Goal: Task Accomplishment & Management: Manage account settings

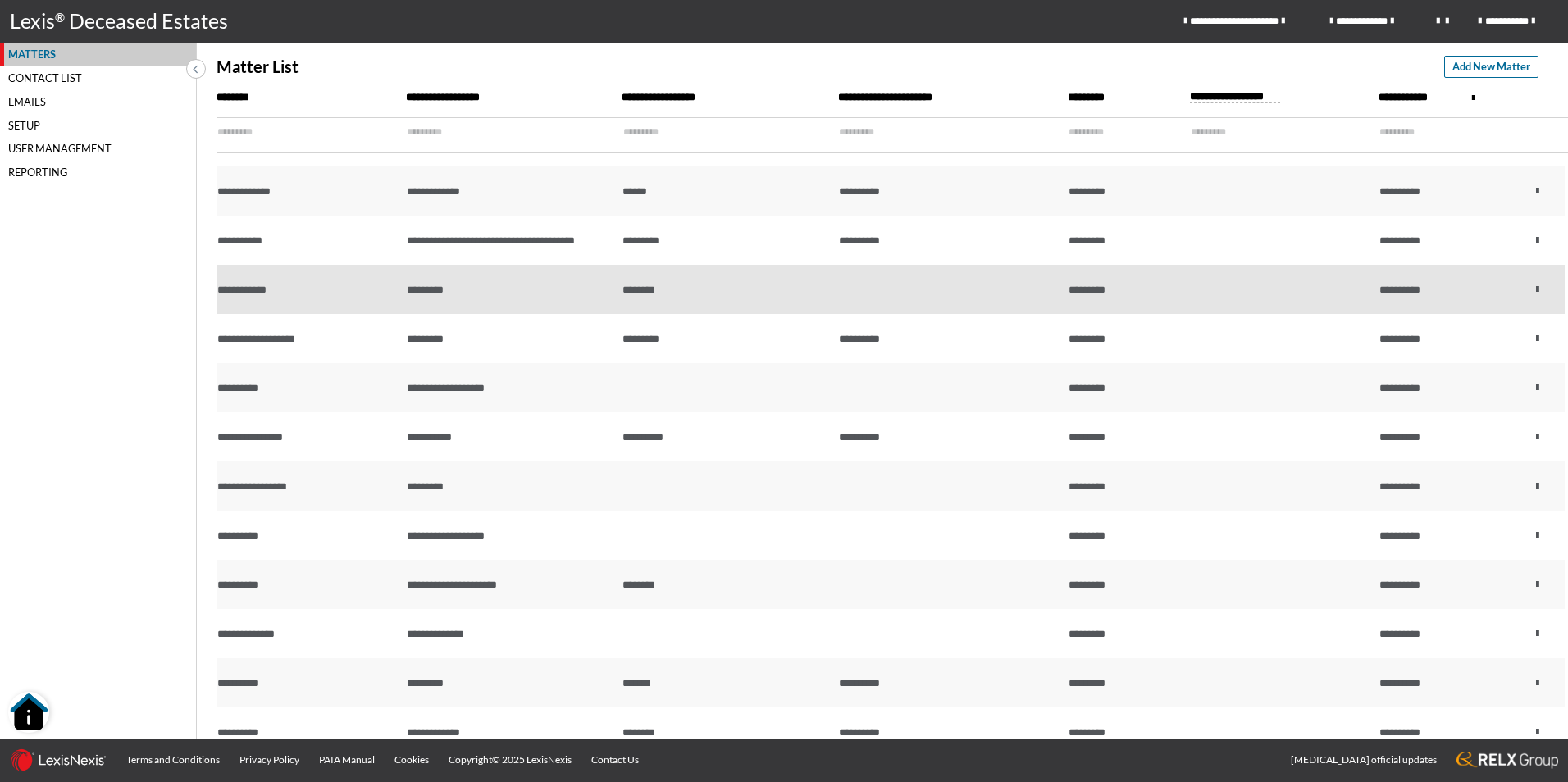
scroll to position [410, 0]
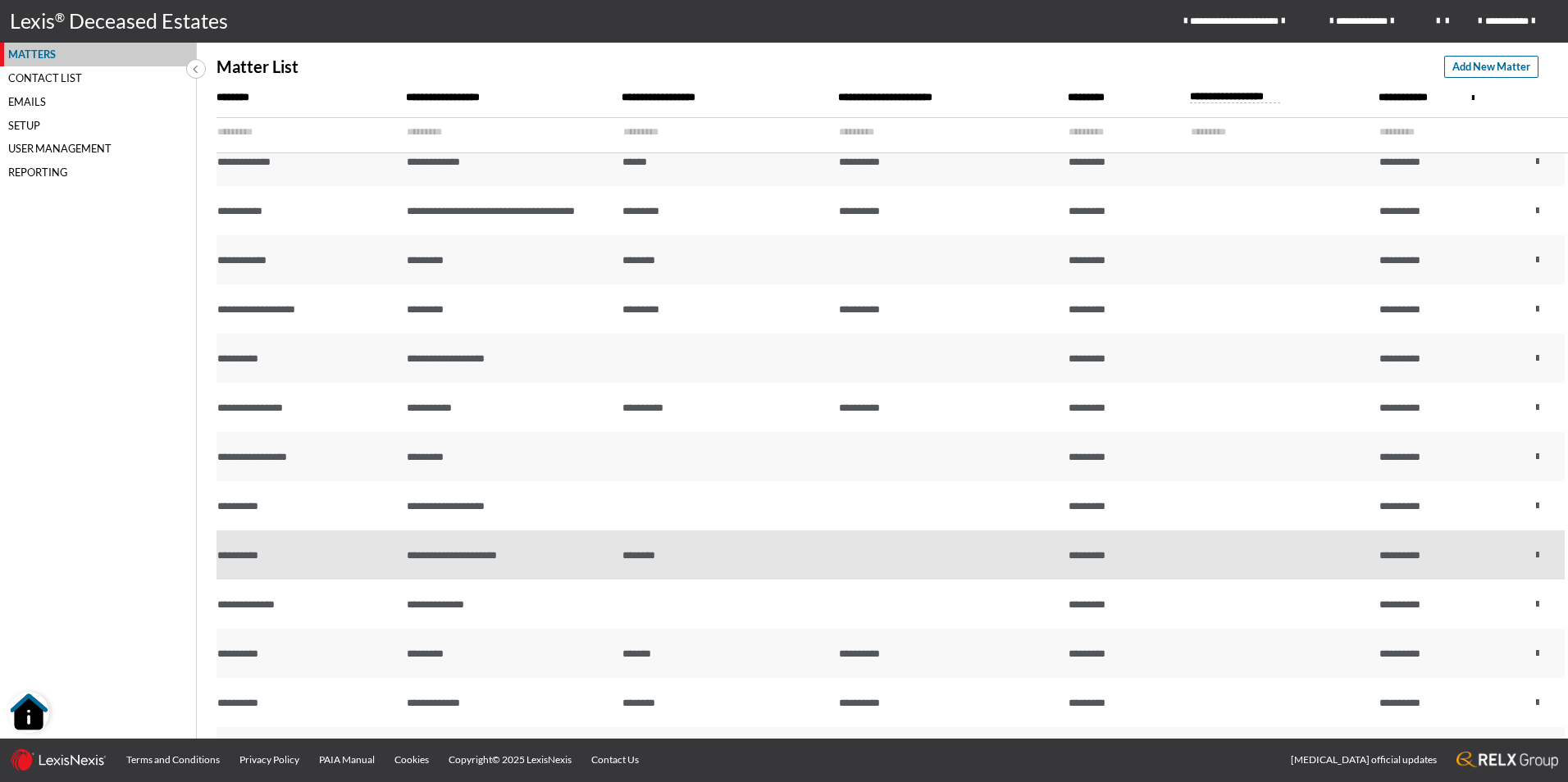
click at [803, 548] on td "********" at bounding box center [726, 555] width 217 height 50
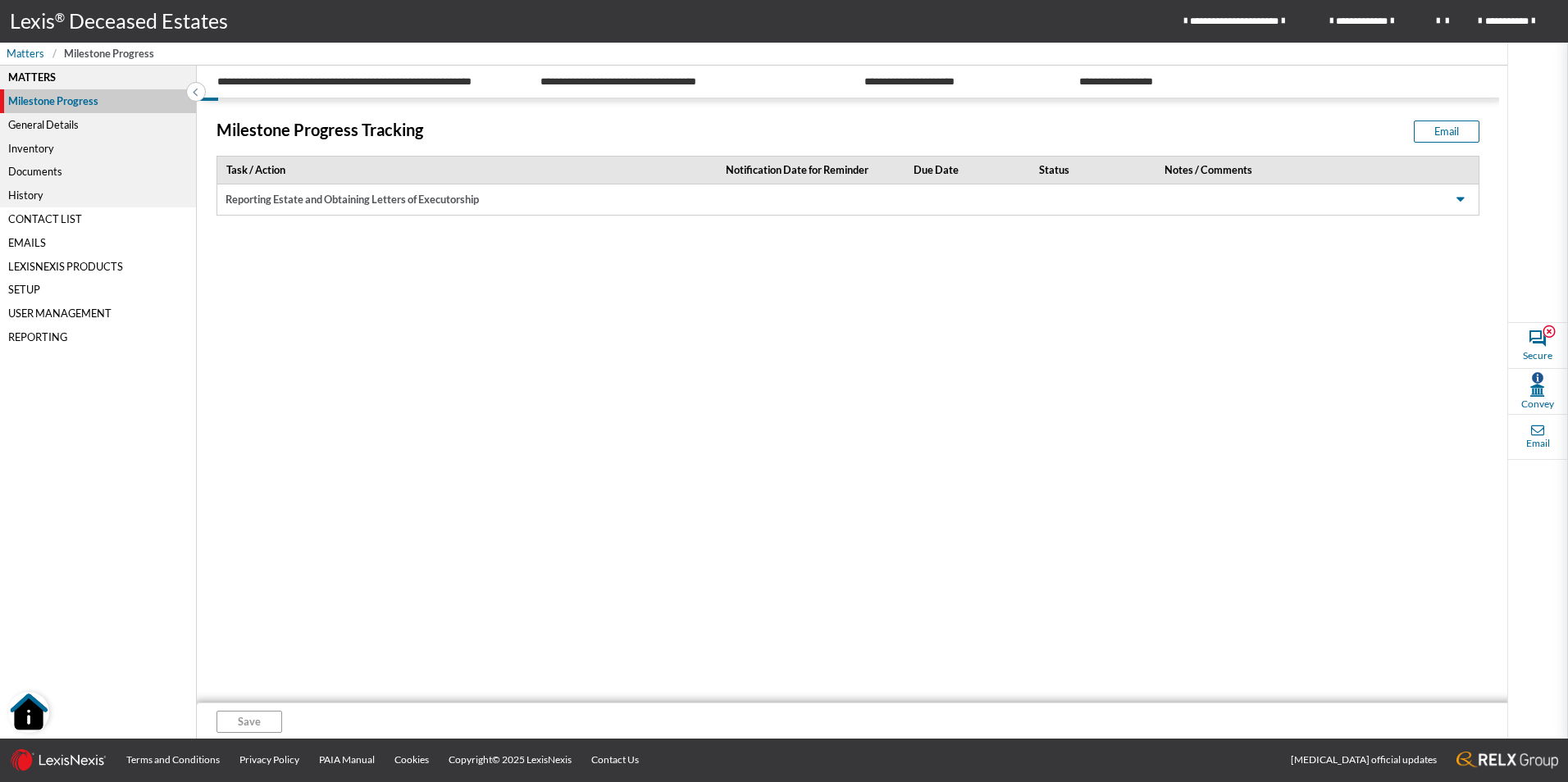
click at [47, 153] on div "Inventory" at bounding box center [97, 148] width 196 height 24
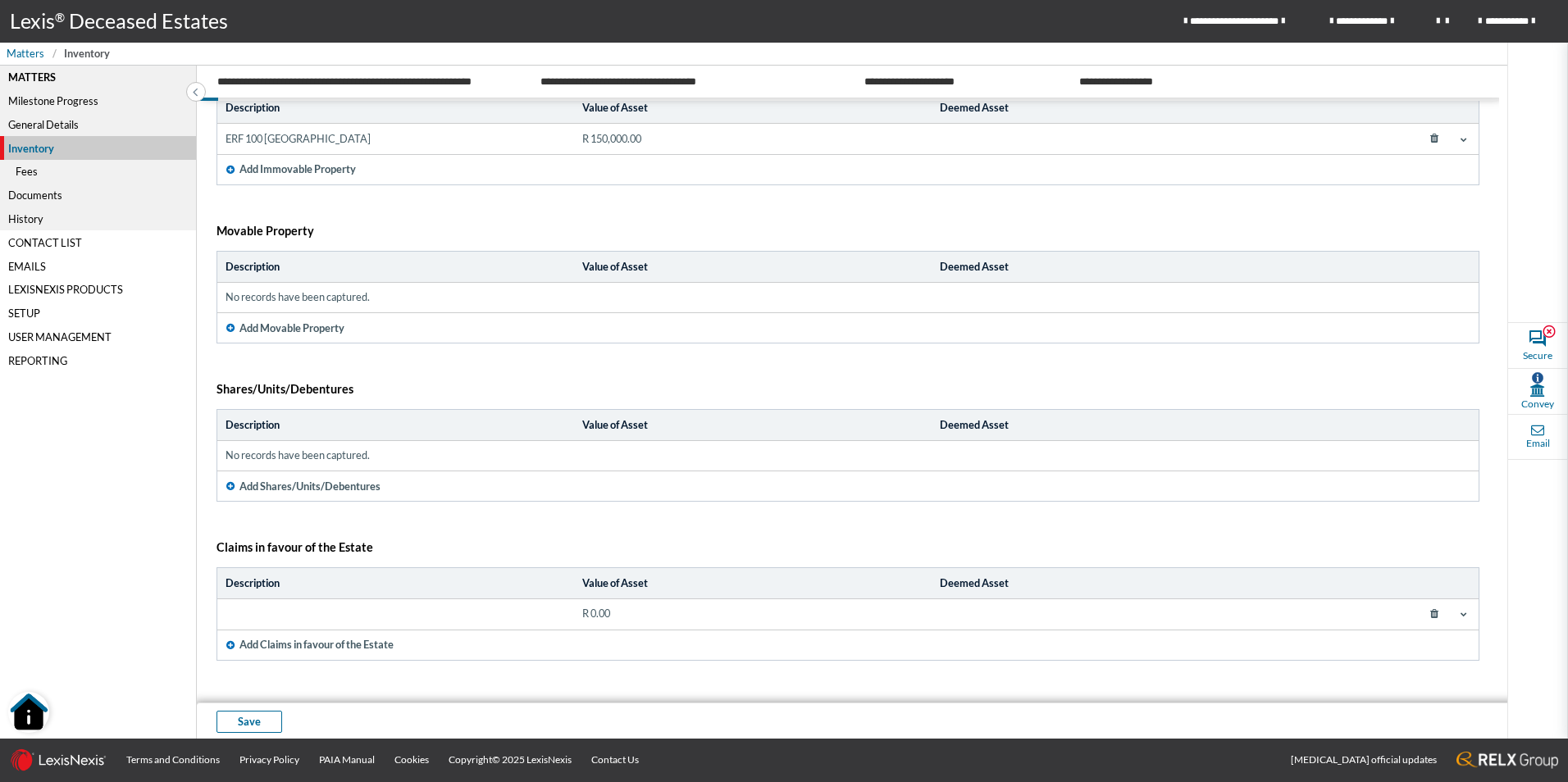
scroll to position [106, 0]
click at [56, 180] on div "Fees" at bounding box center [97, 172] width 196 height 24
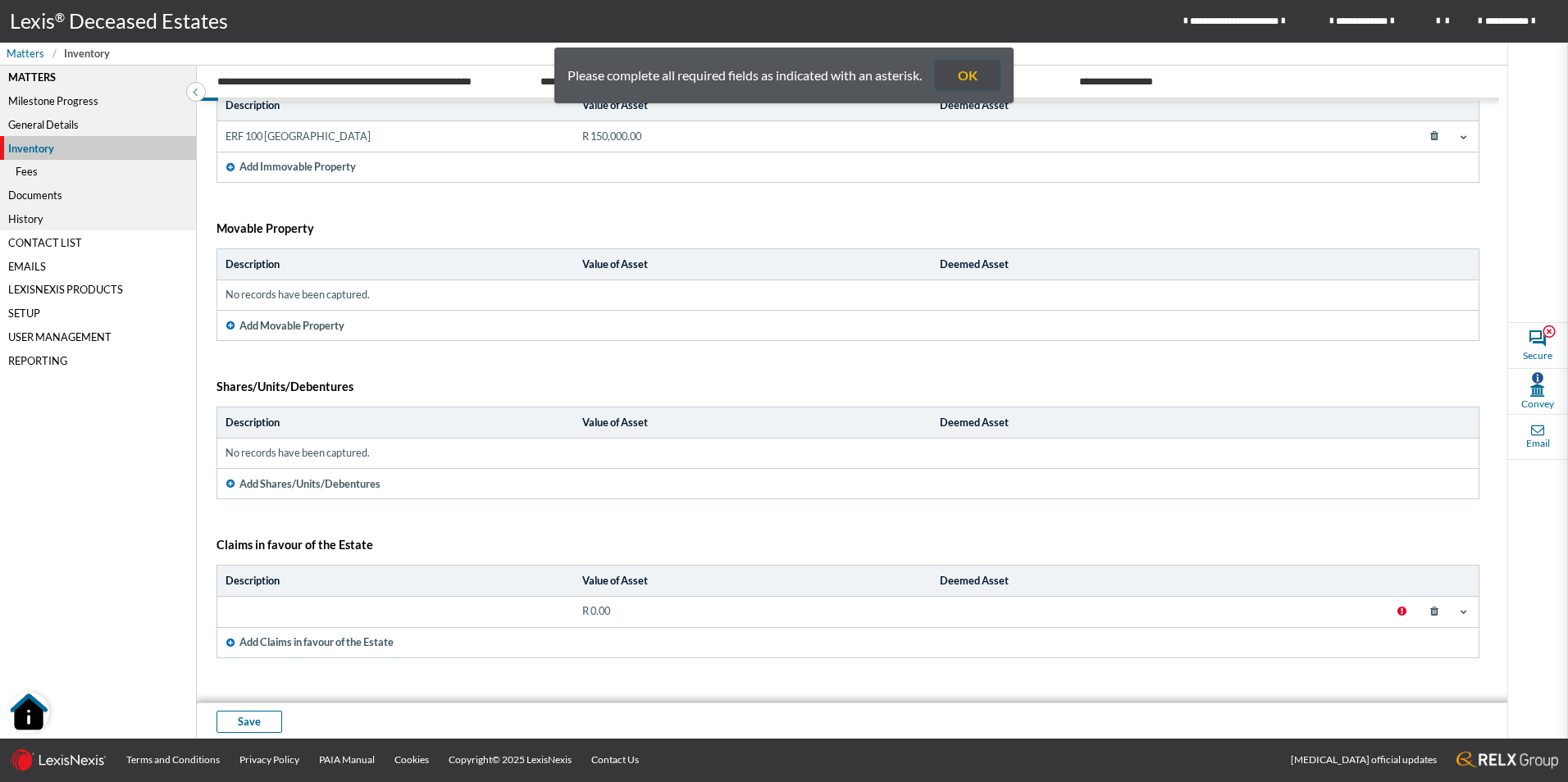
click at [966, 74] on button "OK" at bounding box center [967, 75] width 66 height 30
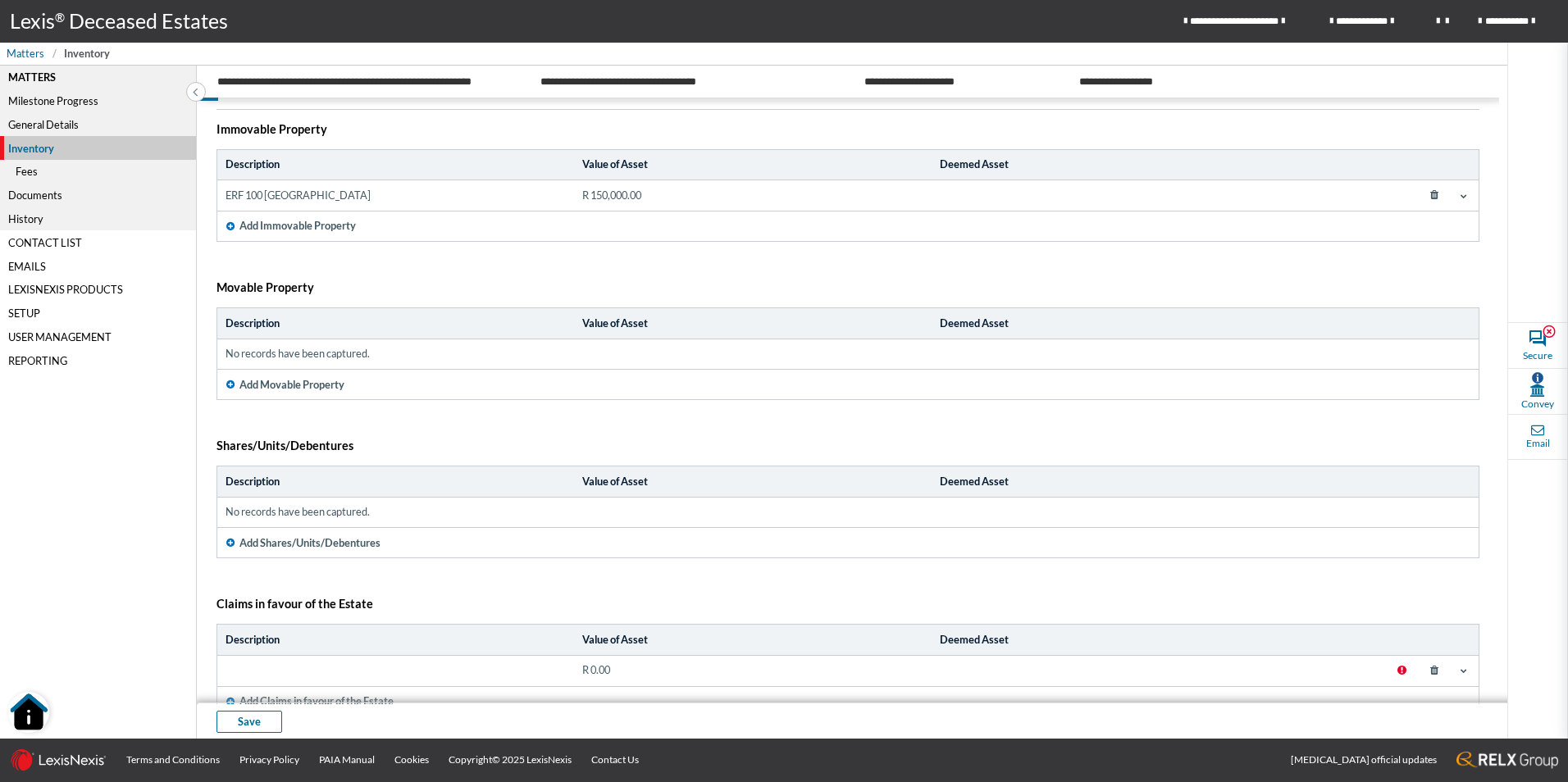
scroll to position [0, 0]
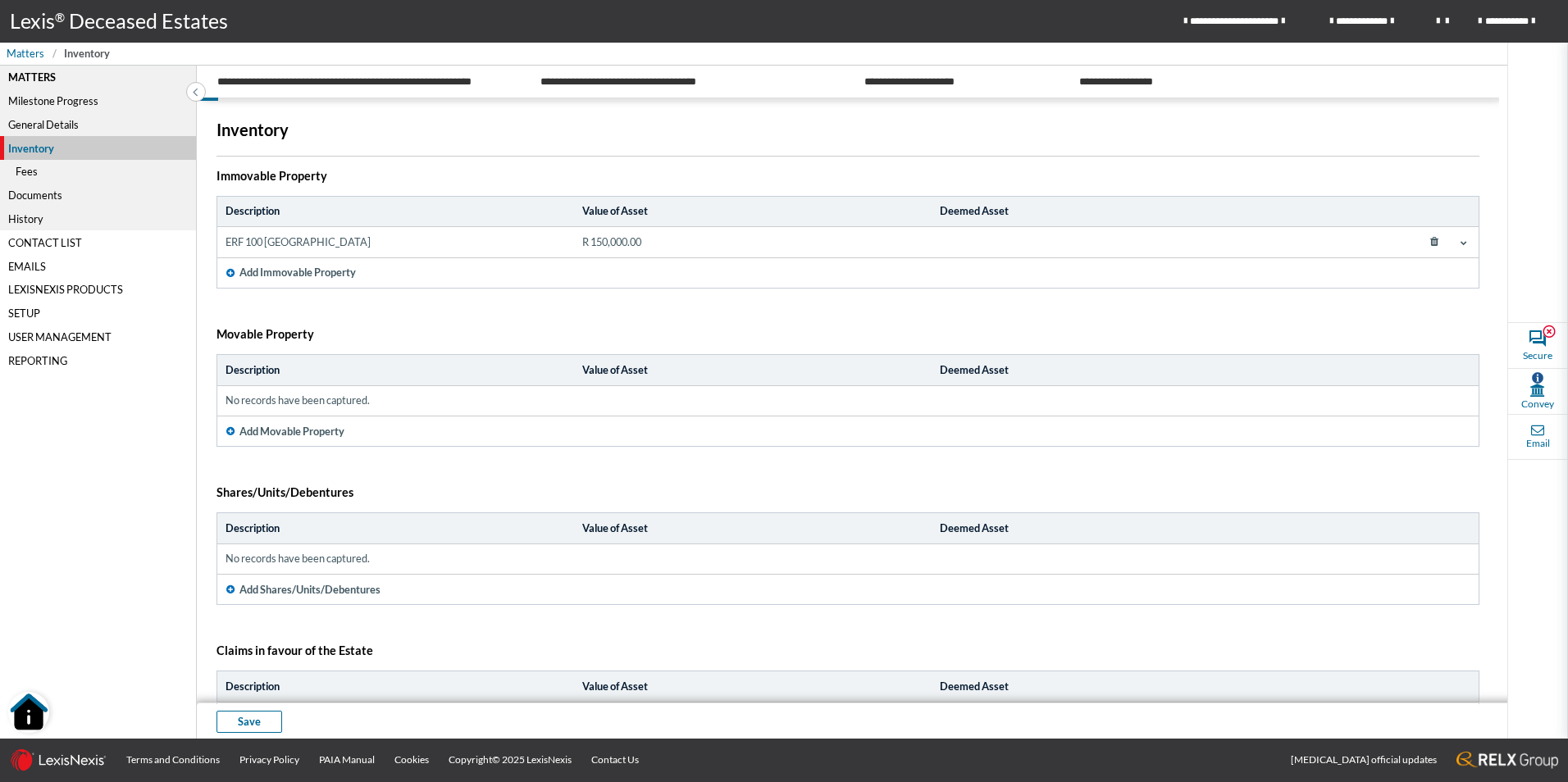
click at [70, 123] on div "General Details" at bounding box center [97, 125] width 196 height 24
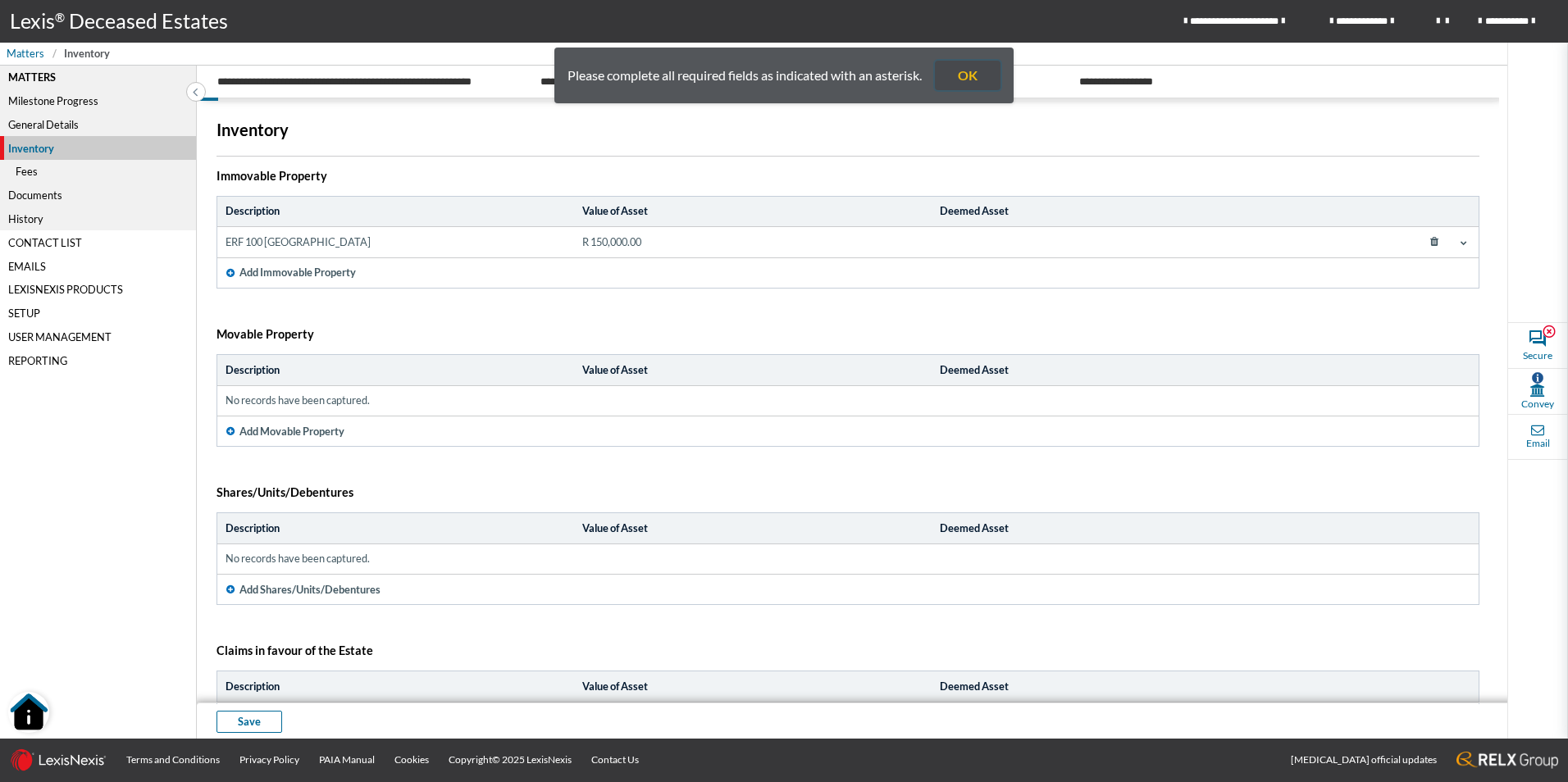
click at [983, 70] on button "OK" at bounding box center [967, 75] width 66 height 30
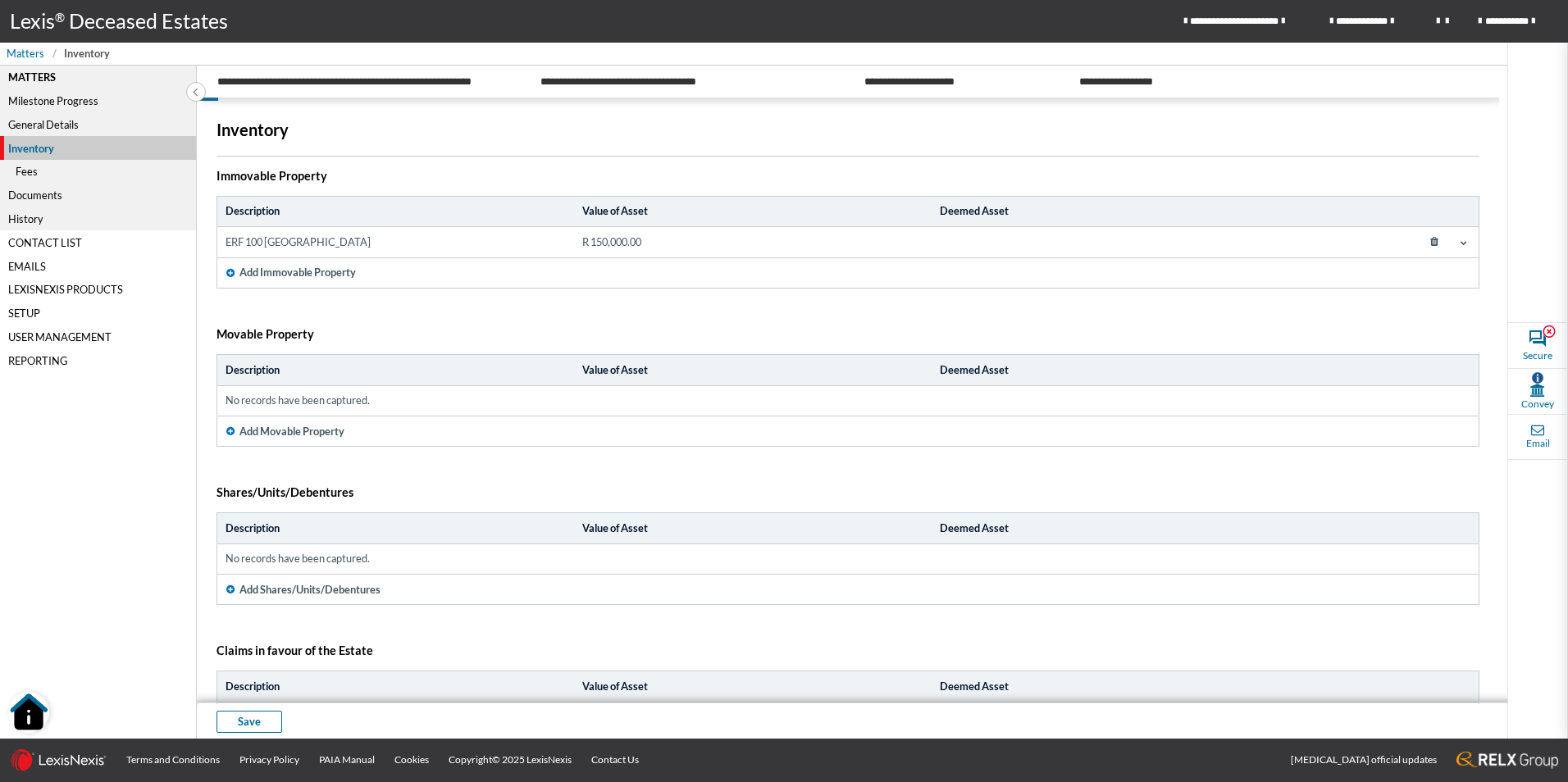
click at [34, 120] on div "General Details" at bounding box center [97, 125] width 196 height 24
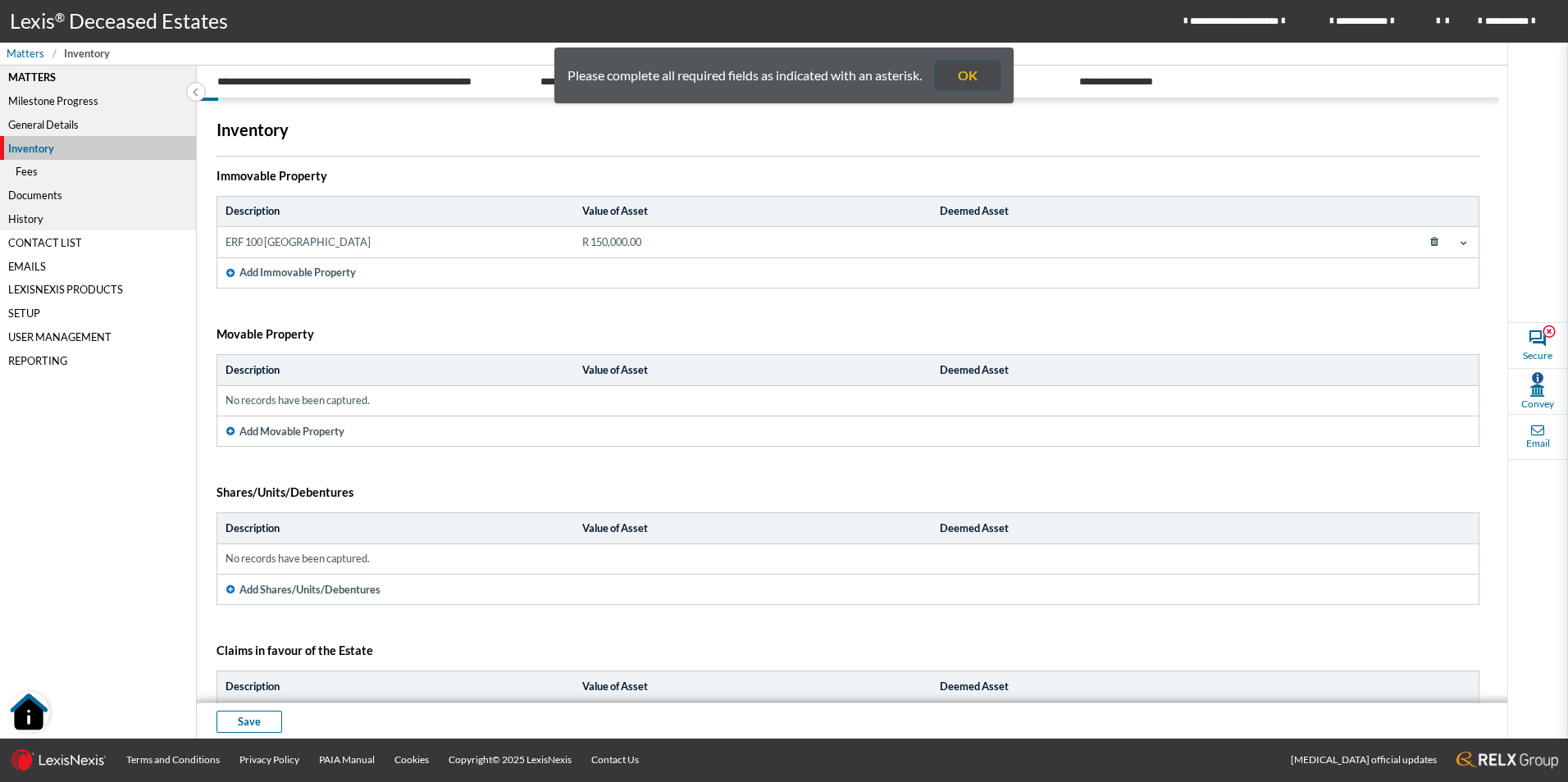
click at [980, 74] on button "OK" at bounding box center [967, 75] width 66 height 30
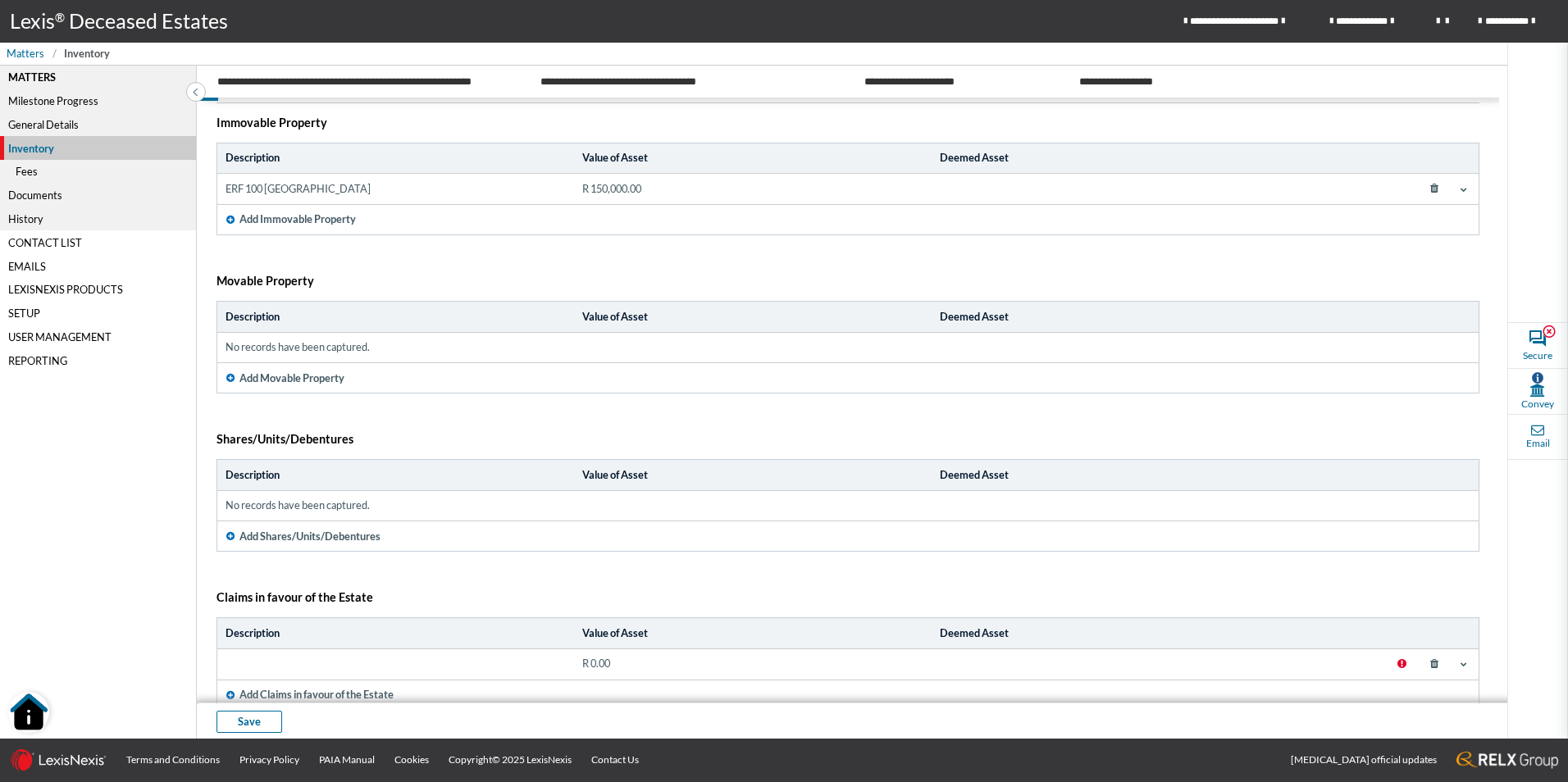
scroll to position [106, 0]
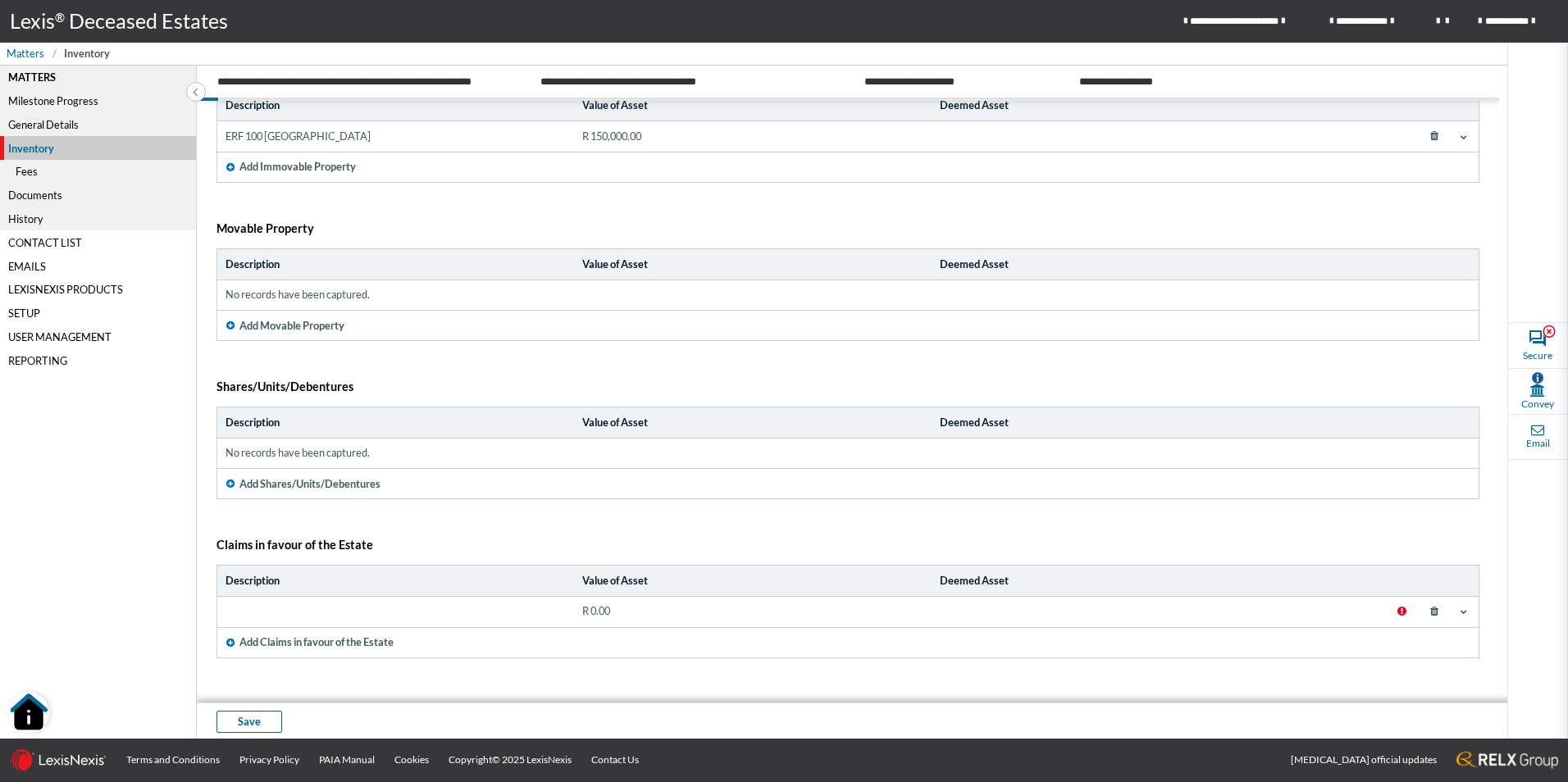
click at [1423, 614] on icon at bounding box center [1434, 611] width 30 height 24
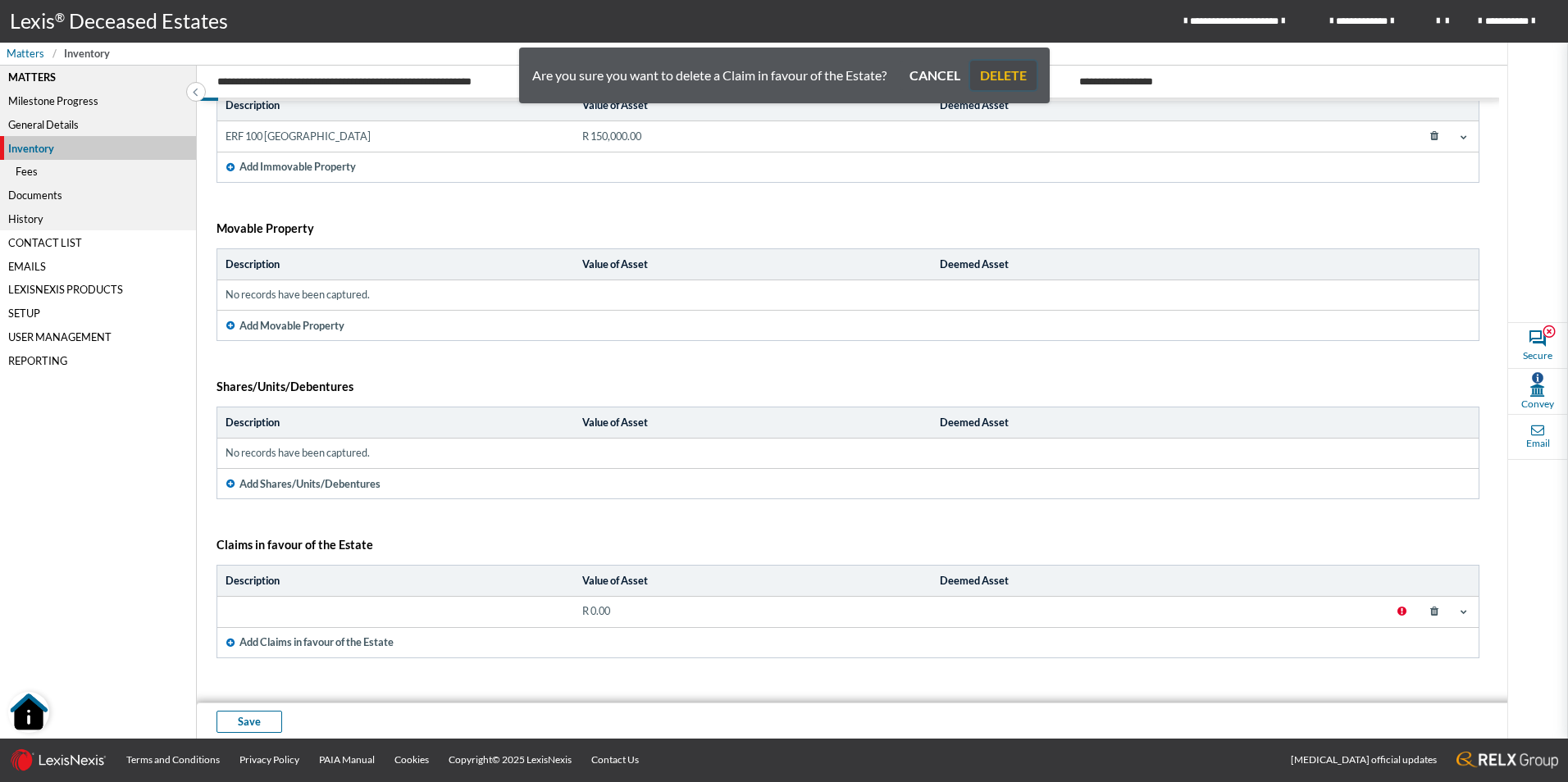
click at [1002, 78] on button "DELETE" at bounding box center [1003, 75] width 67 height 30
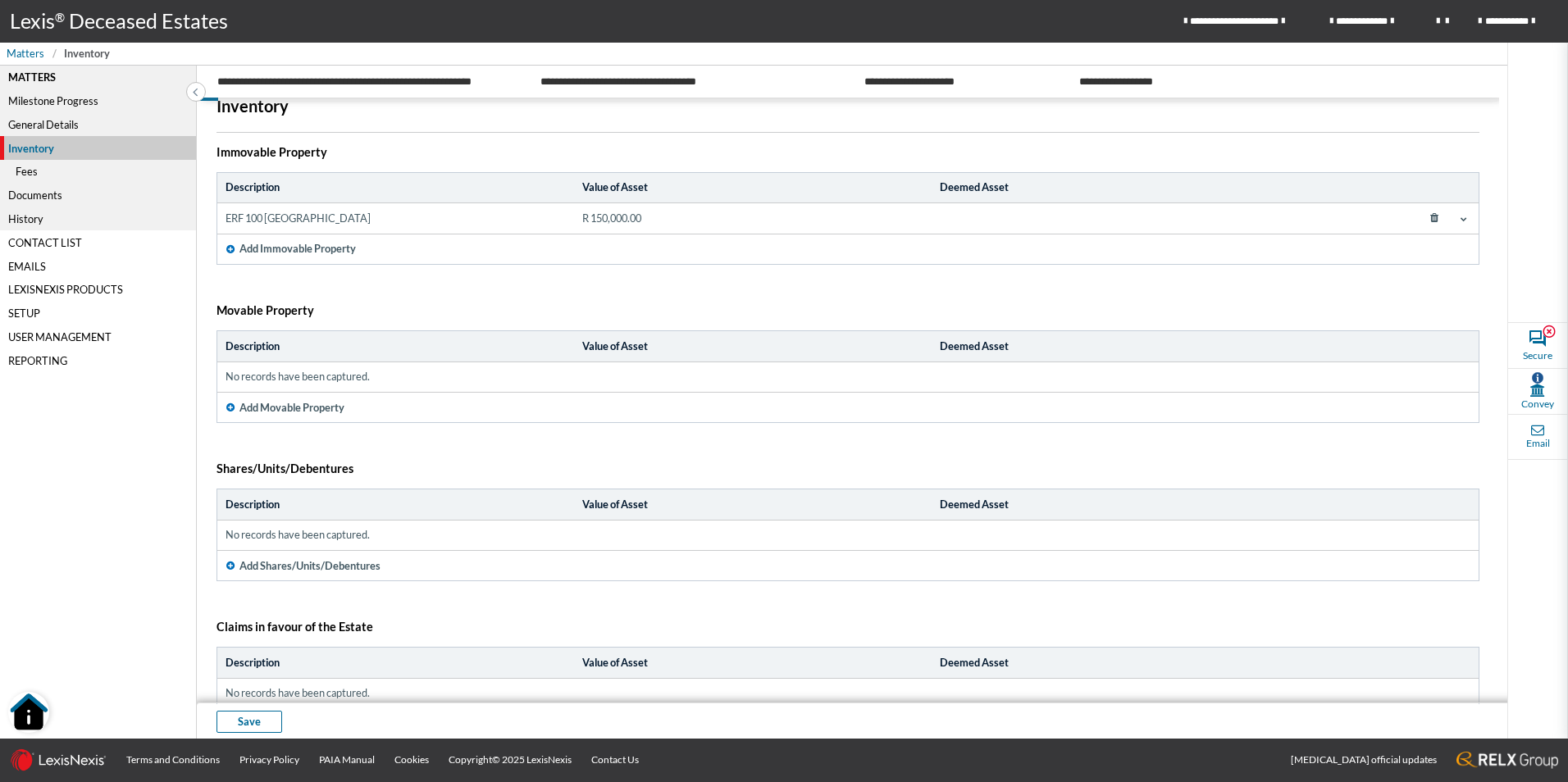
scroll to position [0, 0]
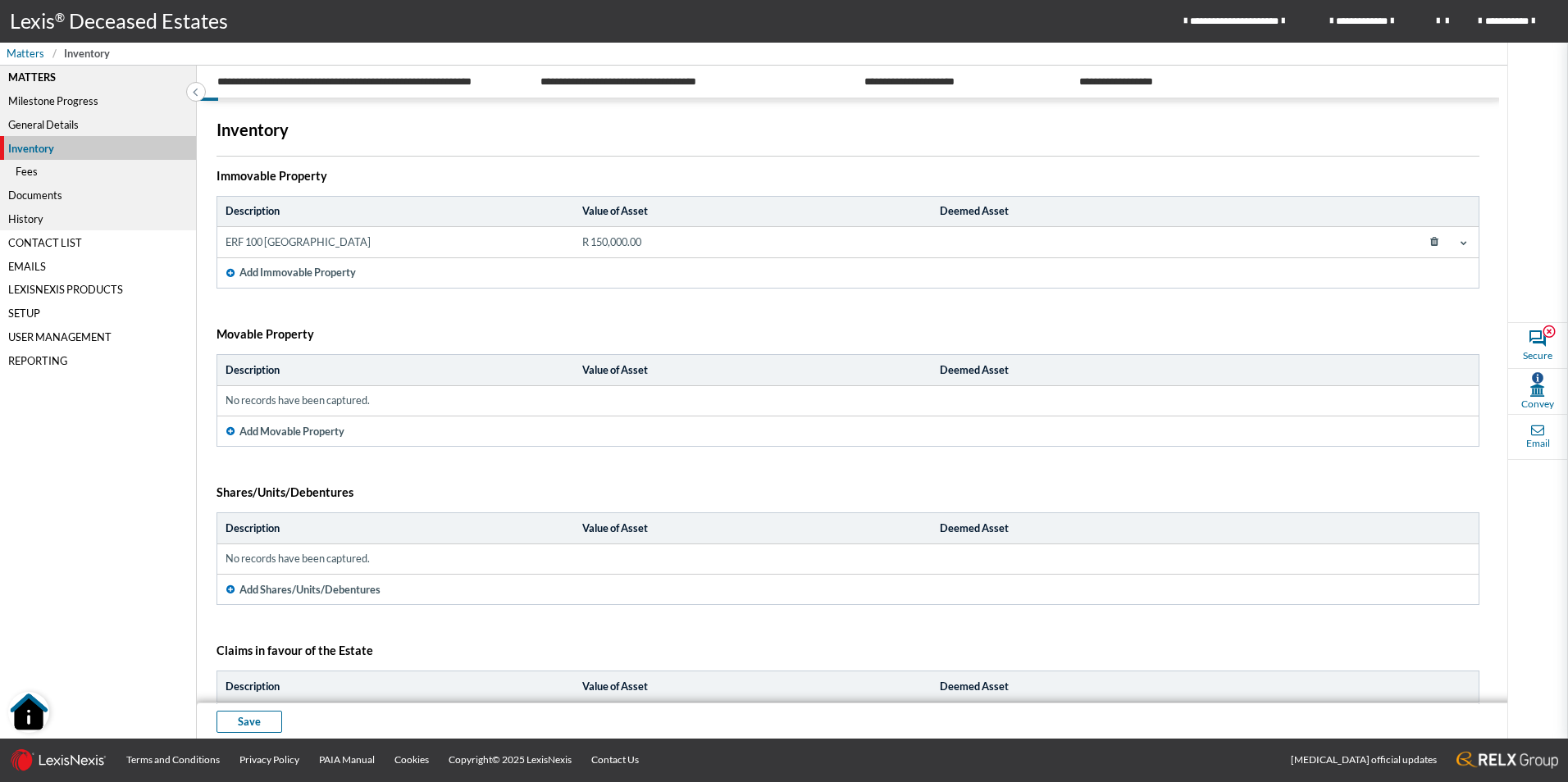
click at [61, 123] on div "General Details" at bounding box center [97, 125] width 196 height 24
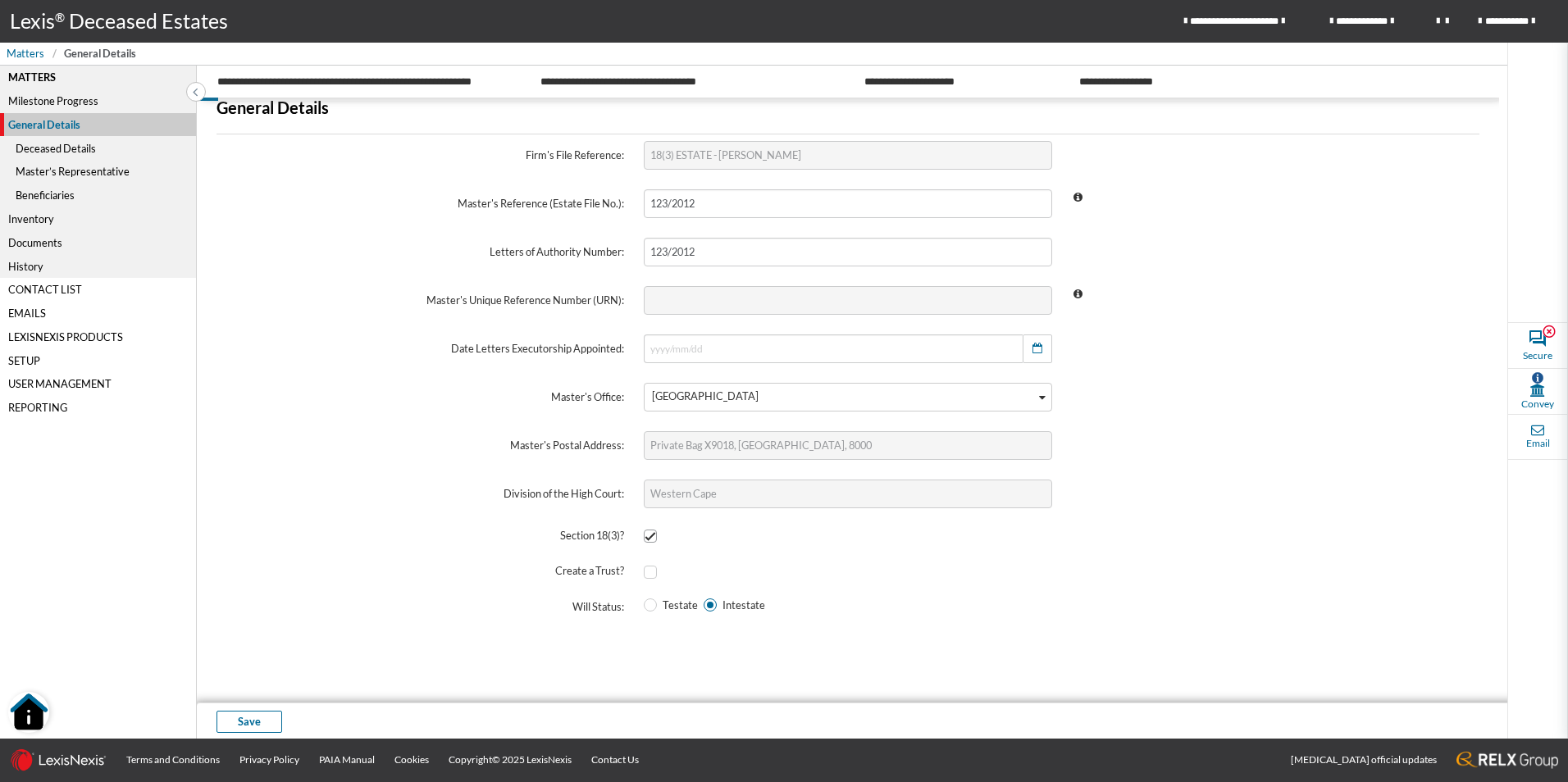
scroll to position [34, 0]
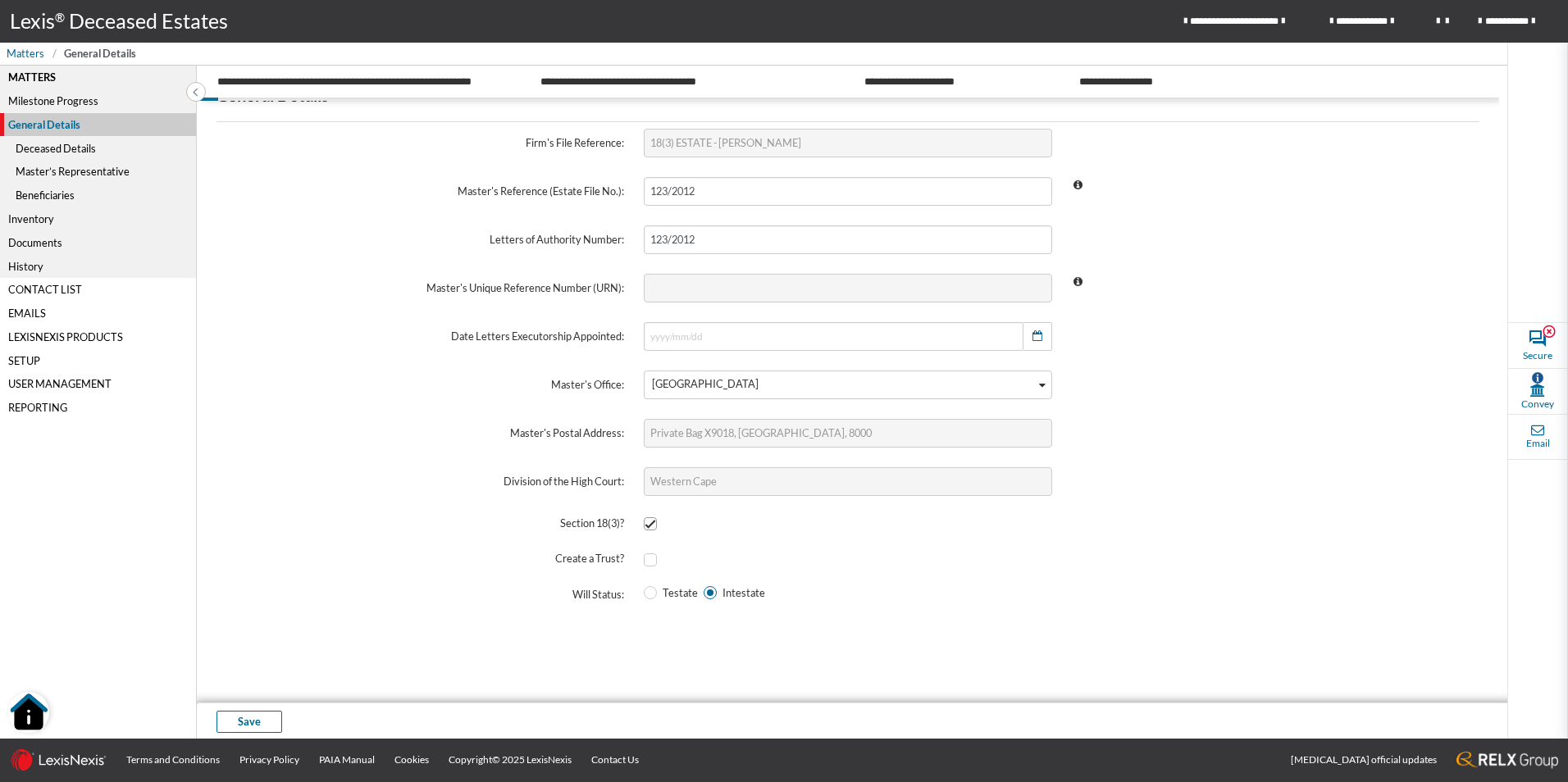
click at [81, 164] on div "Master’s Representative" at bounding box center [97, 172] width 196 height 24
